Goal: Task Accomplishment & Management: Use online tool/utility

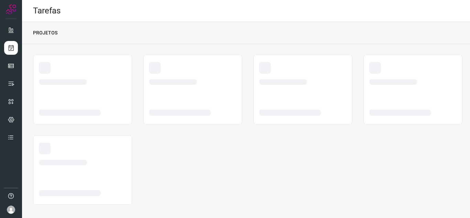
scroll to position [4, 0]
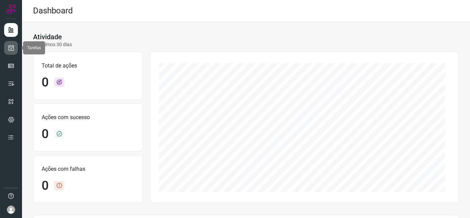
click at [11, 53] on link at bounding box center [11, 48] width 14 height 14
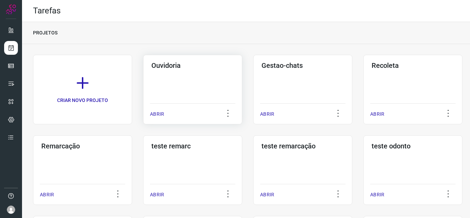
click at [158, 116] on p "ABRIR" at bounding box center [157, 113] width 14 height 7
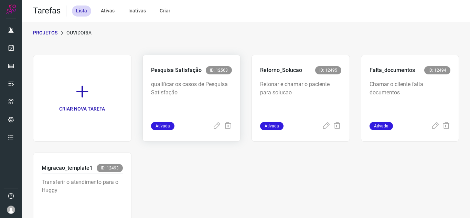
click at [209, 125] on div "Ativada" at bounding box center [191, 126] width 81 height 8
click at [324, 127] on icon at bounding box center [326, 126] width 8 height 8
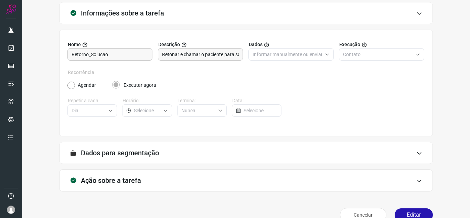
scroll to position [51, 0]
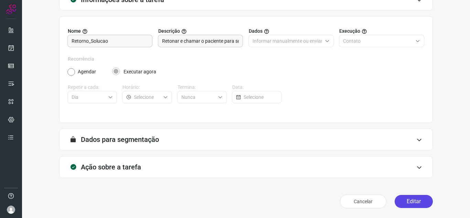
click at [400, 203] on button "Editar" at bounding box center [414, 201] width 38 height 13
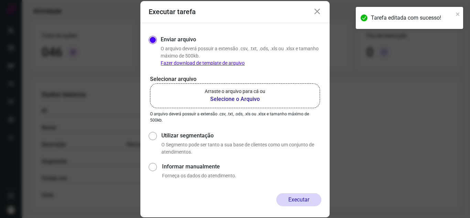
click at [262, 96] on b "Selecione o Arquivo" at bounding box center [235, 99] width 61 height 8
click at [0, 0] on input "Arraste o arquivo para cá ou Selecione o Arquivo" at bounding box center [0, 0] width 0 height 0
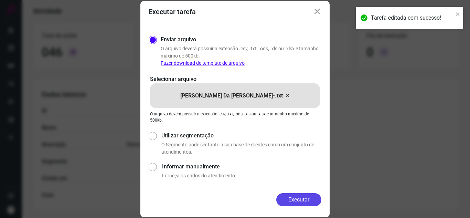
click at [297, 195] on button "Executar" at bounding box center [298, 199] width 45 height 13
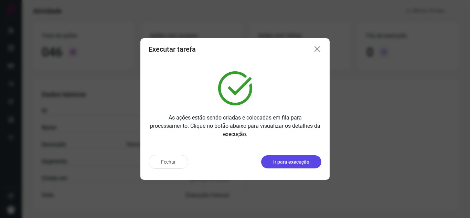
click at [300, 166] on button "Ir para execução" at bounding box center [291, 161] width 60 height 13
